Goal: Information Seeking & Learning: Find specific fact

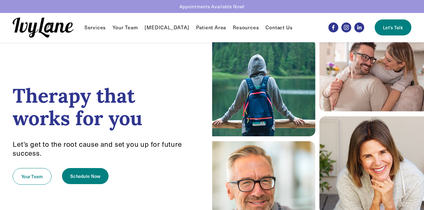
click at [396, 30] on link "Let's Talk" at bounding box center [393, 27] width 36 height 16
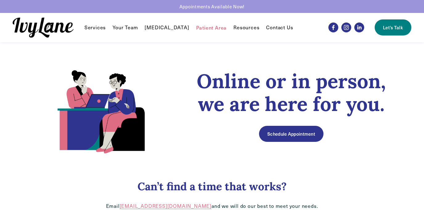
click at [0, 0] on span "FAQ" at bounding box center [0, 0] width 0 height 0
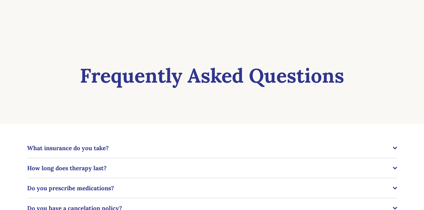
scroll to position [15, 0]
click at [175, 149] on span "What insurance do you take?" at bounding box center [210, 147] width 366 height 7
